Goal: Task Accomplishment & Management: Use online tool/utility

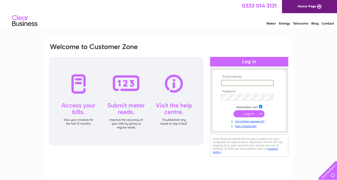
type input "adendonaldson@yahoo.co.uk"
click at [249, 113] on input "submit" at bounding box center [248, 113] width 31 height 7
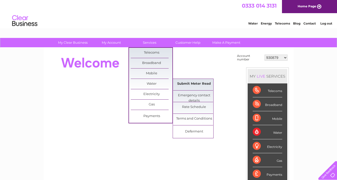
click at [187, 83] on link "Submit Meter Read" at bounding box center [194, 84] width 42 height 10
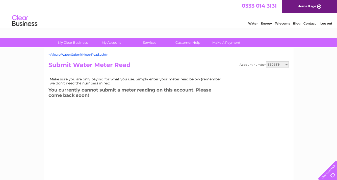
select select "1133690"
select select "1133695"
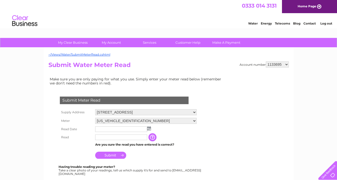
select select "1133699"
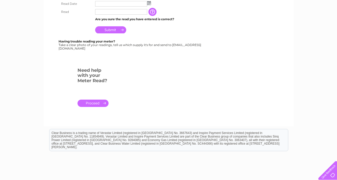
scroll to position [66, 0]
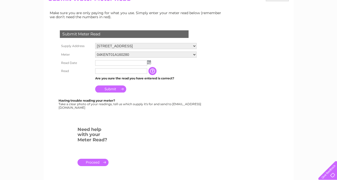
click at [105, 61] on input "text" at bounding box center [121, 63] width 52 height 6
click at [149, 61] on img at bounding box center [149, 62] width 4 height 4
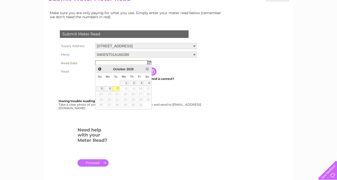
click at [117, 88] on link "7" at bounding box center [115, 88] width 7 height 5
type input "[DATE]"
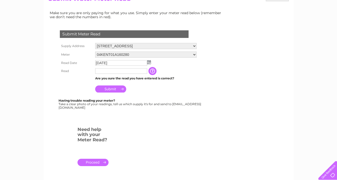
click at [105, 70] on input "text" at bounding box center [121, 71] width 52 height 6
type input "1890"
click at [112, 87] on input "Submit" at bounding box center [110, 88] width 31 height 7
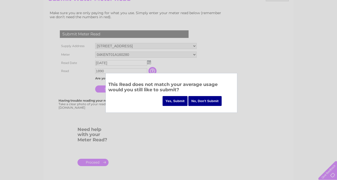
drag, startPoint x: 178, startPoint y: 89, endPoint x: 107, endPoint y: 83, distance: 71.9
click at [107, 83] on div "This Read does not match your average usage would you still like to submit? Yes…" at bounding box center [171, 93] width 132 height 40
copy h3 "This Read does not match your average usage would you still like to submit?"
click at [198, 100] on input "No, Don't Submit" at bounding box center [204, 101] width 33 height 10
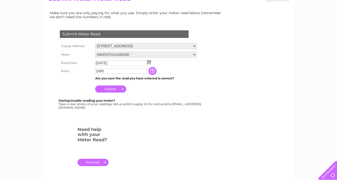
drag, startPoint x: 109, startPoint y: 105, endPoint x: 62, endPoint y: 106, distance: 47.4
click at [62, 106] on div "Having trouble reading your meter? Take a clear photo of your readings, tell us…" at bounding box center [130, 104] width 143 height 10
copy div "[EMAIL_ADDRESS][DOMAIN_NAME]"
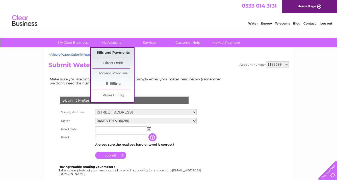
click at [120, 52] on link "Bills and Payments" at bounding box center [113, 53] width 42 height 10
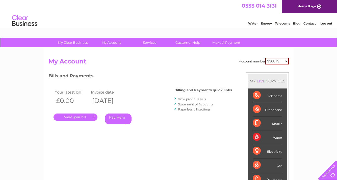
select select "934736"
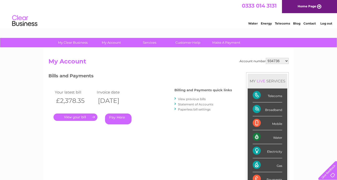
click at [195, 98] on link "View previous bills" at bounding box center [192, 99] width 28 height 4
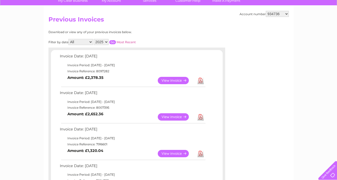
scroll to position [45, 0]
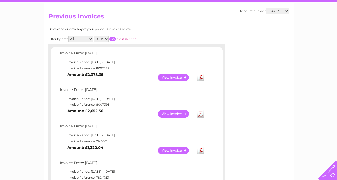
click at [200, 75] on link "Download" at bounding box center [200, 77] width 6 height 7
